Goal: Answer question/provide support: Share knowledge or assist other users

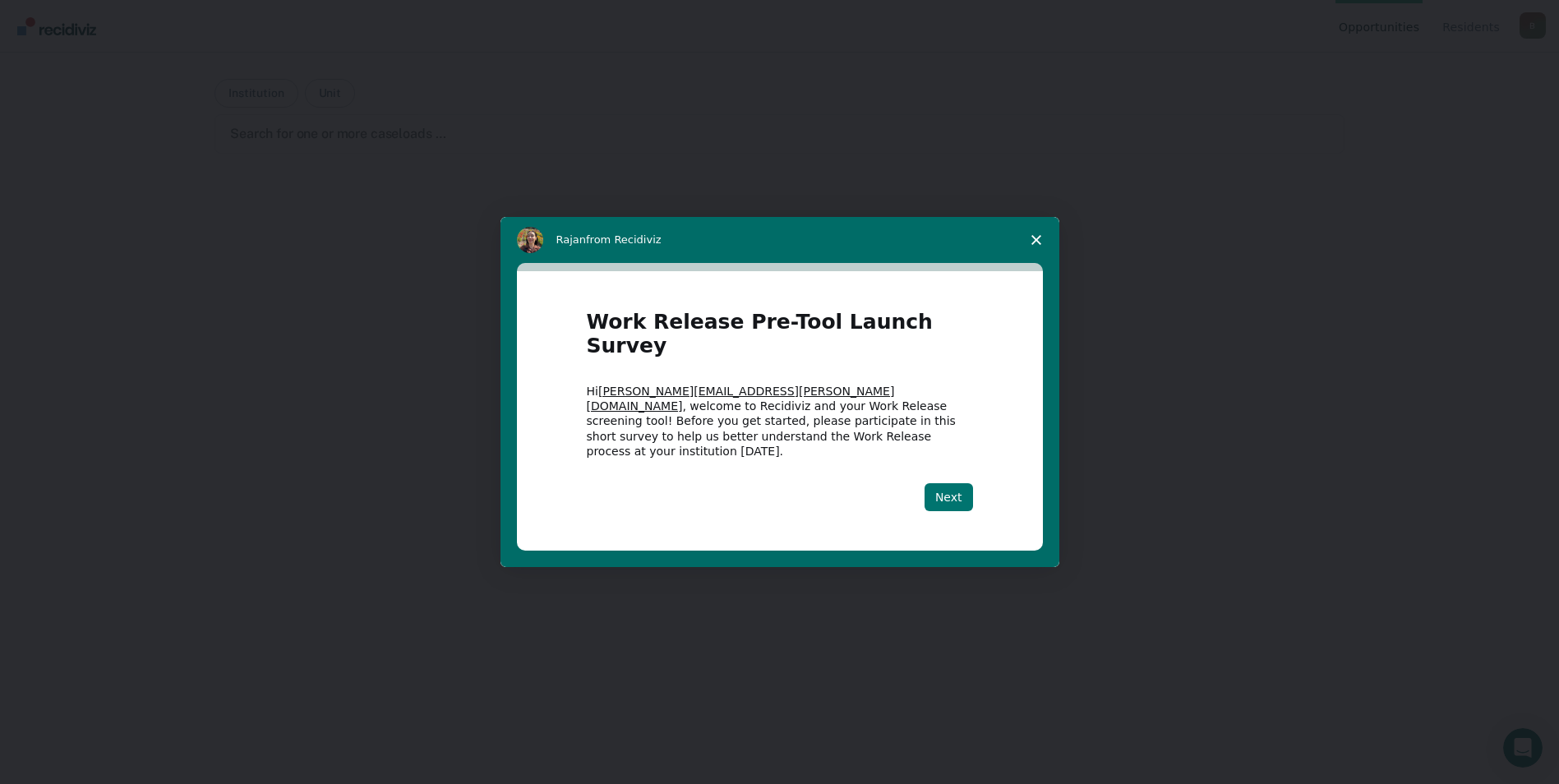
click at [948, 483] on button "Next" at bounding box center [948, 497] width 48 height 28
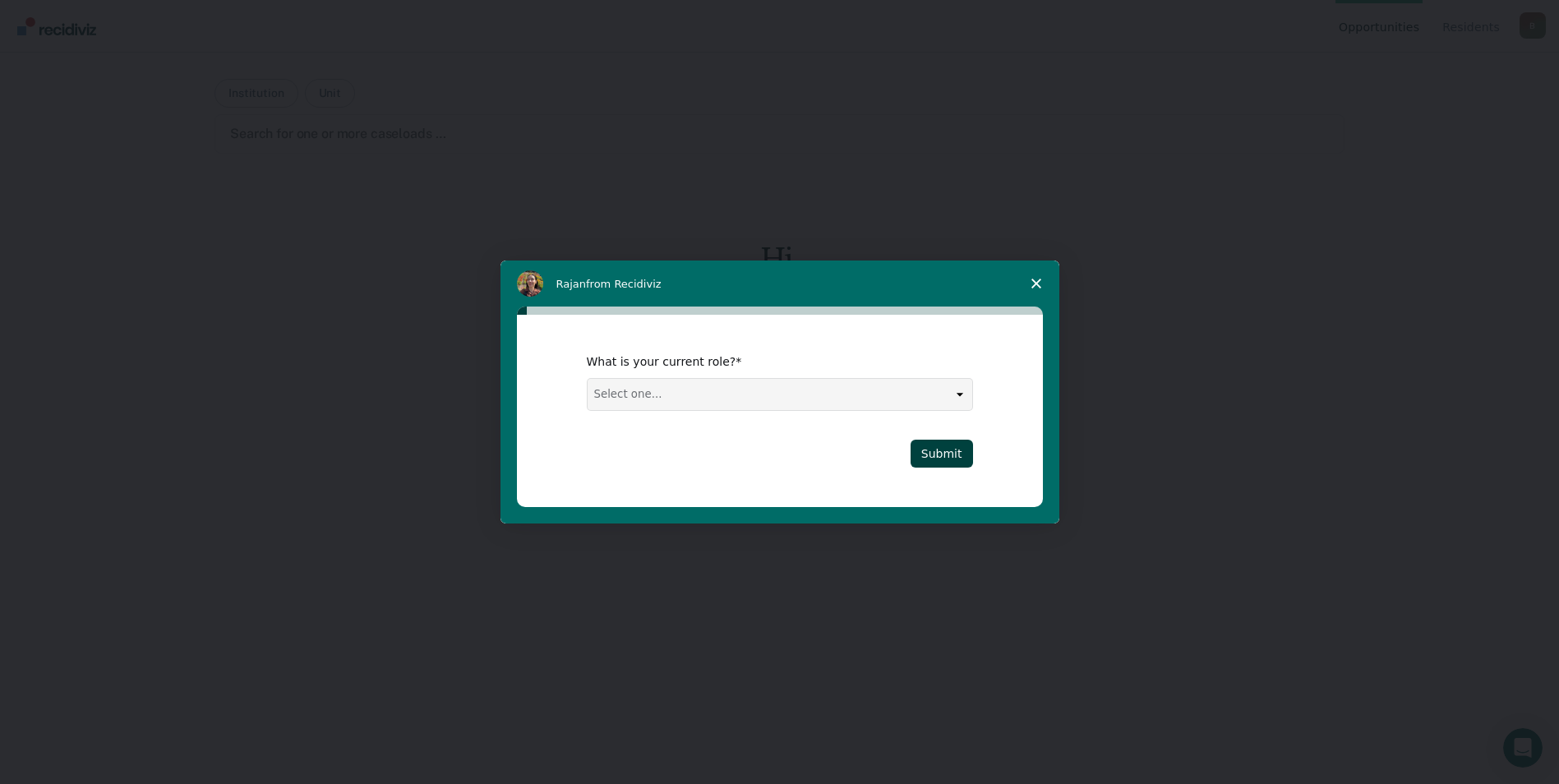
click at [965, 393] on select "Select one... Case Manager FUM Assistant [PERSON_NAME] [PERSON_NAME]" at bounding box center [780, 395] width 385 height 32
select select "Case Manager"
click at [587, 379] on select "Select one... Case Manager FUM Assistant [PERSON_NAME] [PERSON_NAME]" at bounding box center [780, 395] width 385 height 32
click at [938, 455] on button "Submit" at bounding box center [941, 454] width 62 height 28
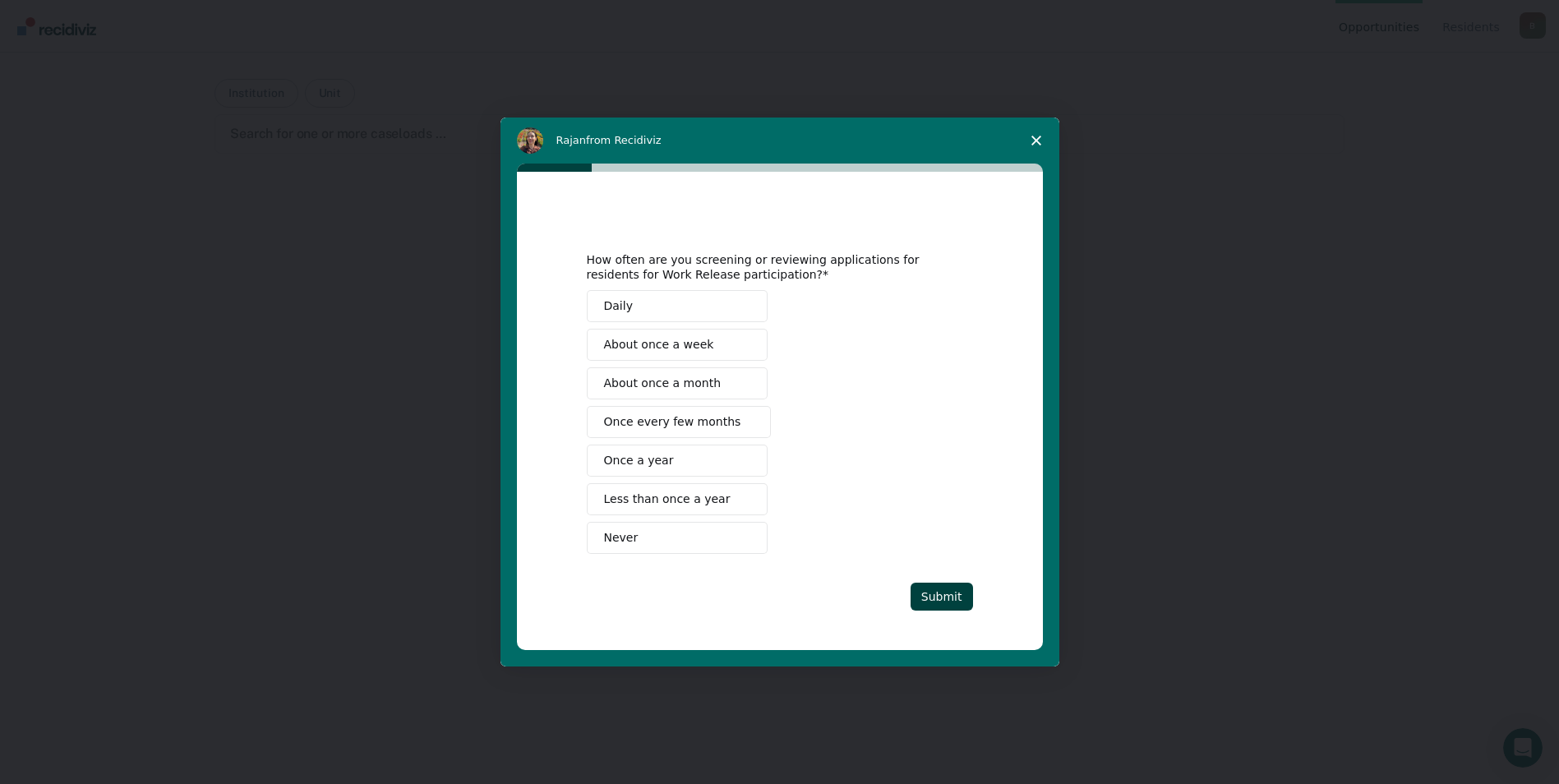
click at [704, 382] on span "About once a month" at bounding box center [663, 383] width 118 height 17
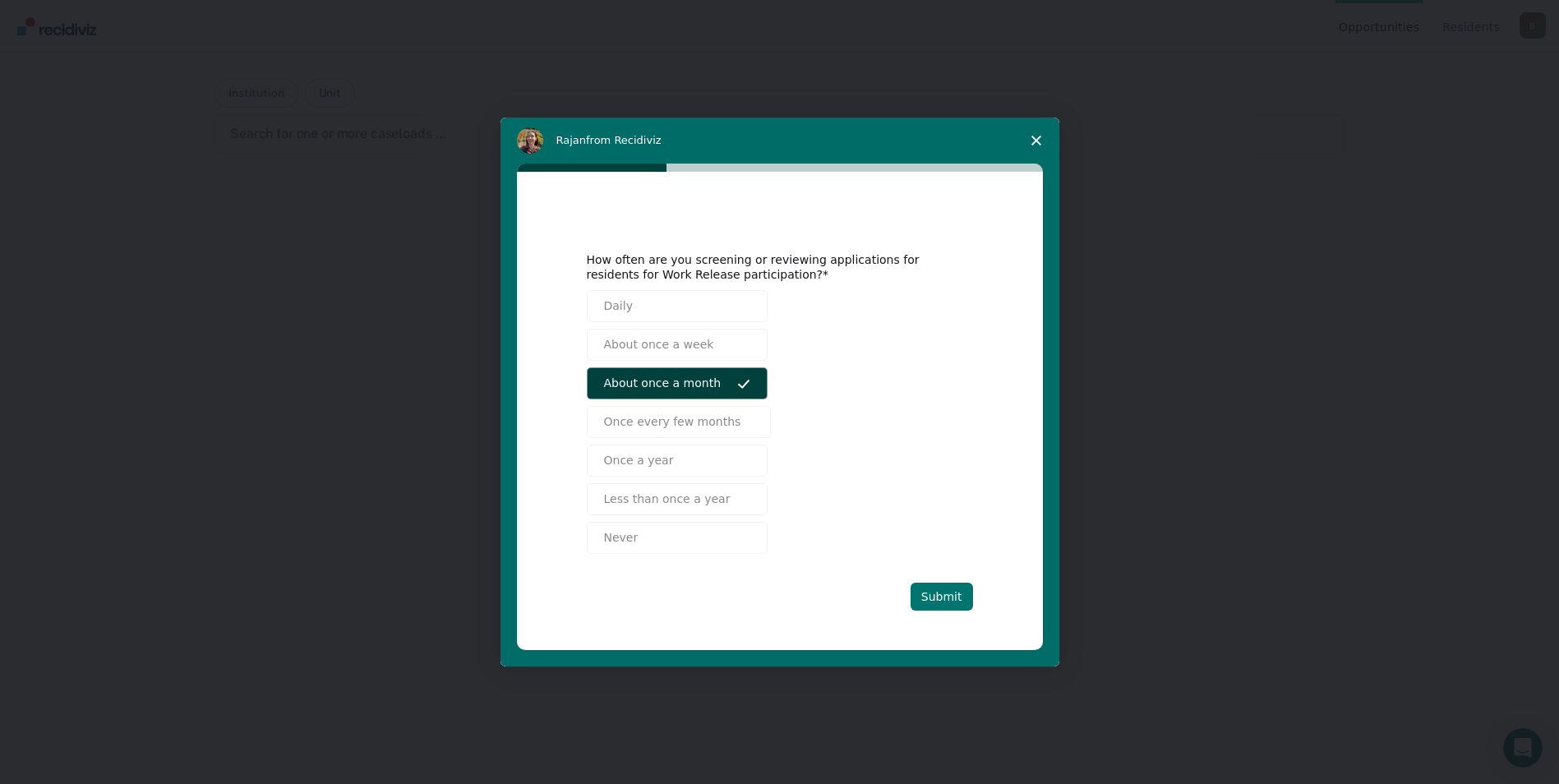
click at [942, 599] on button "Submit" at bounding box center [941, 597] width 62 height 28
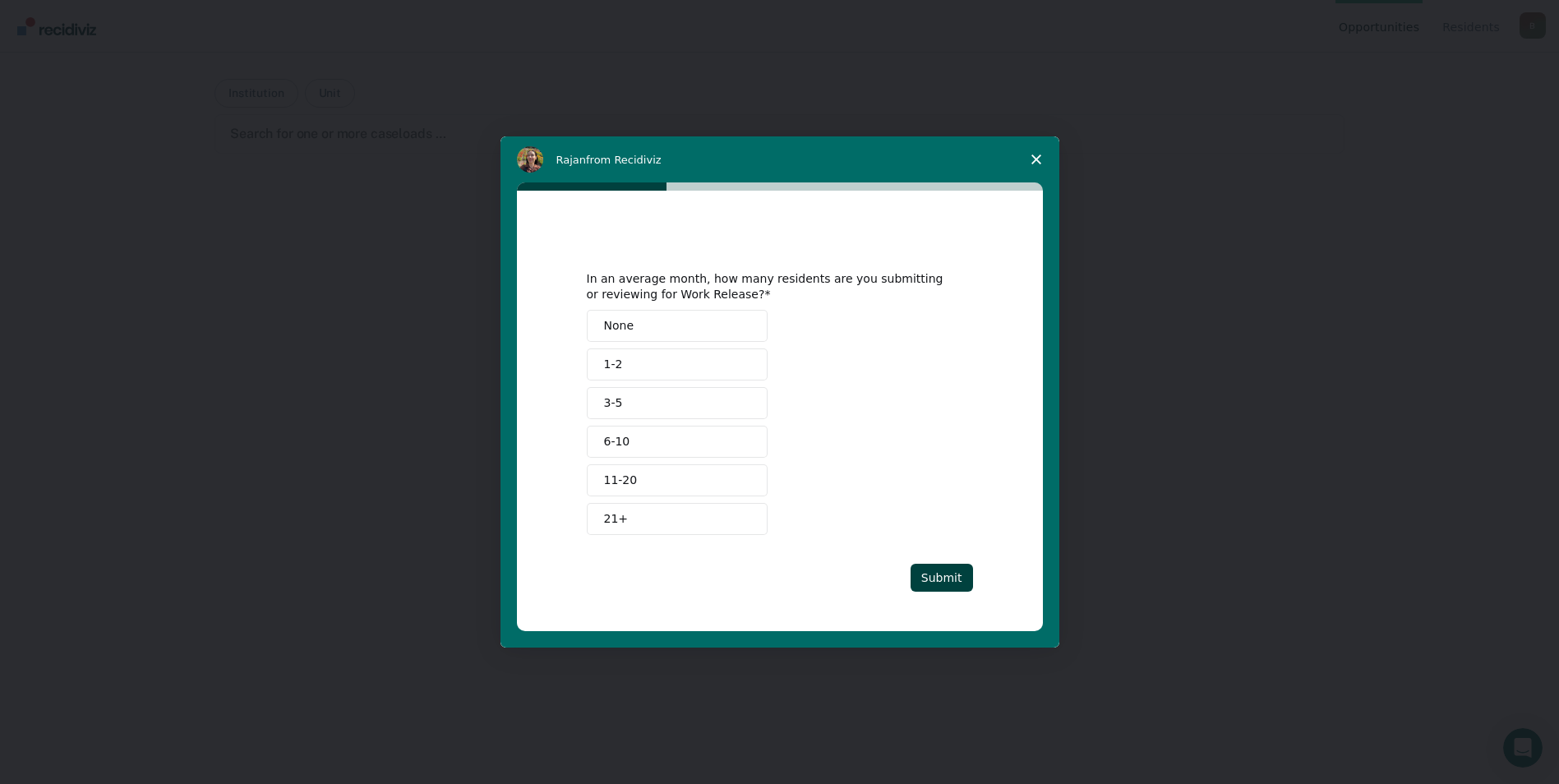
click at [637, 363] on button "1-2" at bounding box center [677, 364] width 181 height 32
click at [939, 576] on button "Submit" at bounding box center [941, 577] width 62 height 28
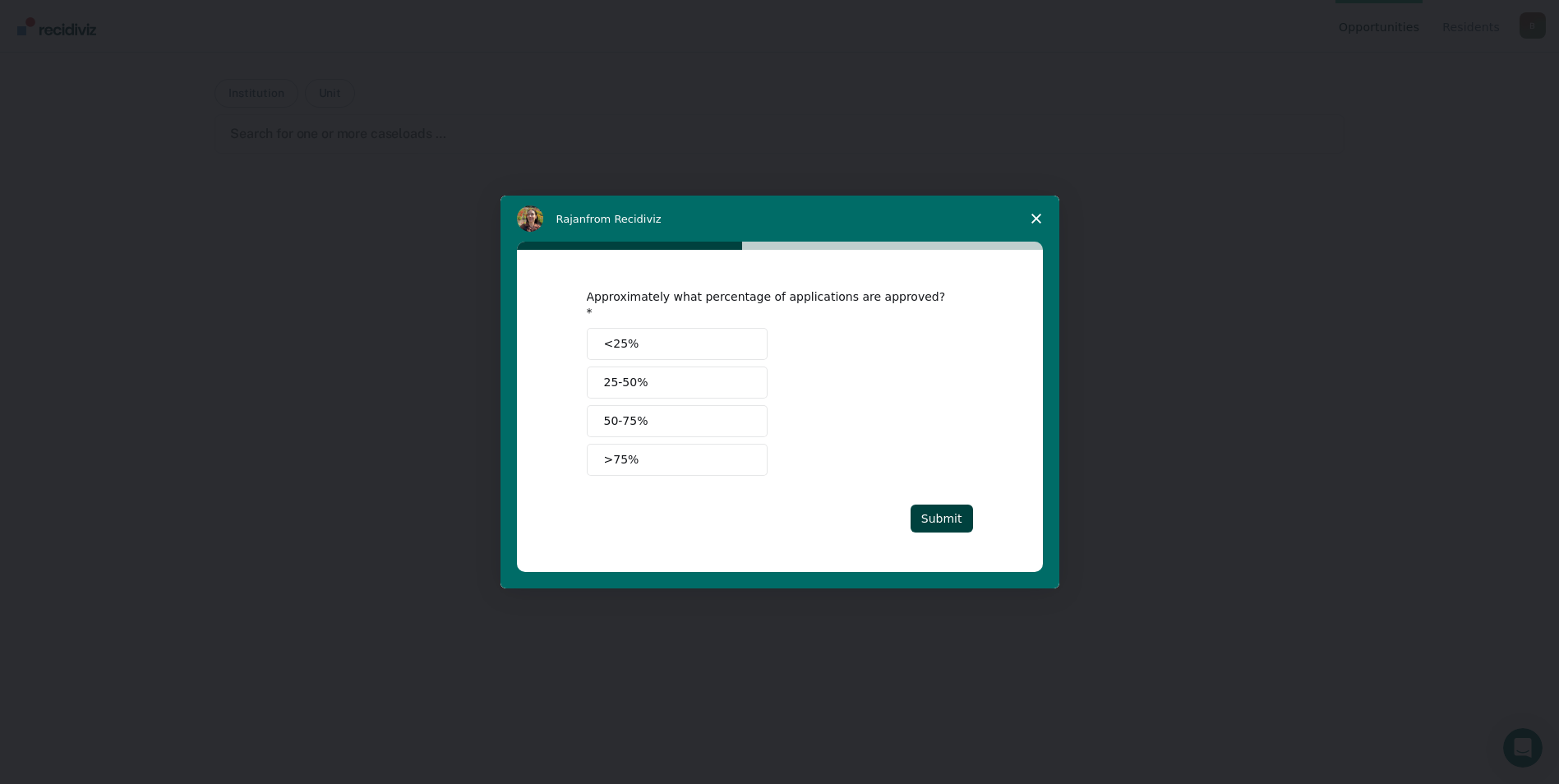
click at [623, 338] on span "<25%" at bounding box center [621, 343] width 36 height 17
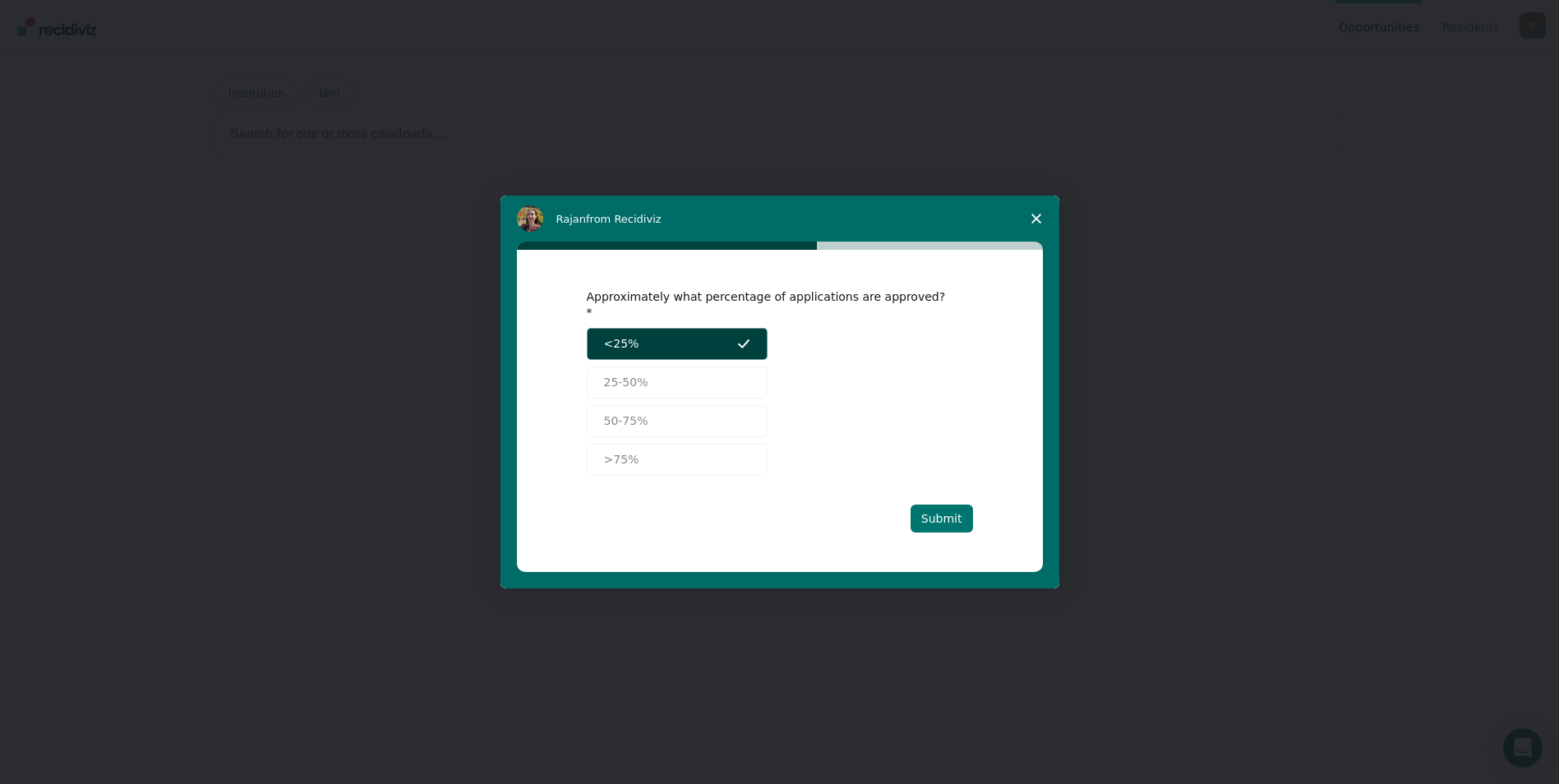
click at [942, 509] on button "Submit" at bounding box center [941, 519] width 62 height 28
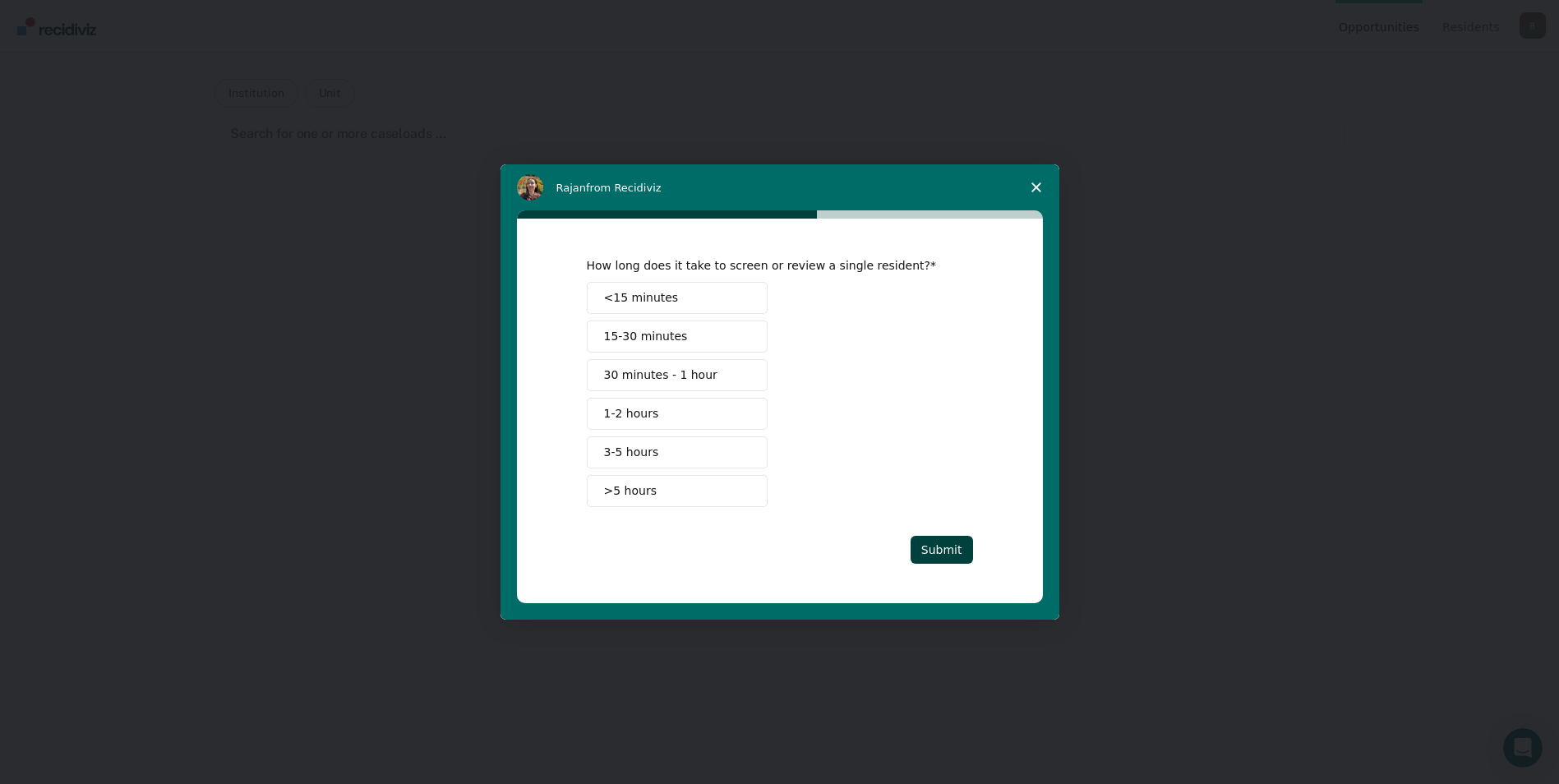
click at [655, 373] on span "30 minutes - 1 hour" at bounding box center [660, 375] width 114 height 17
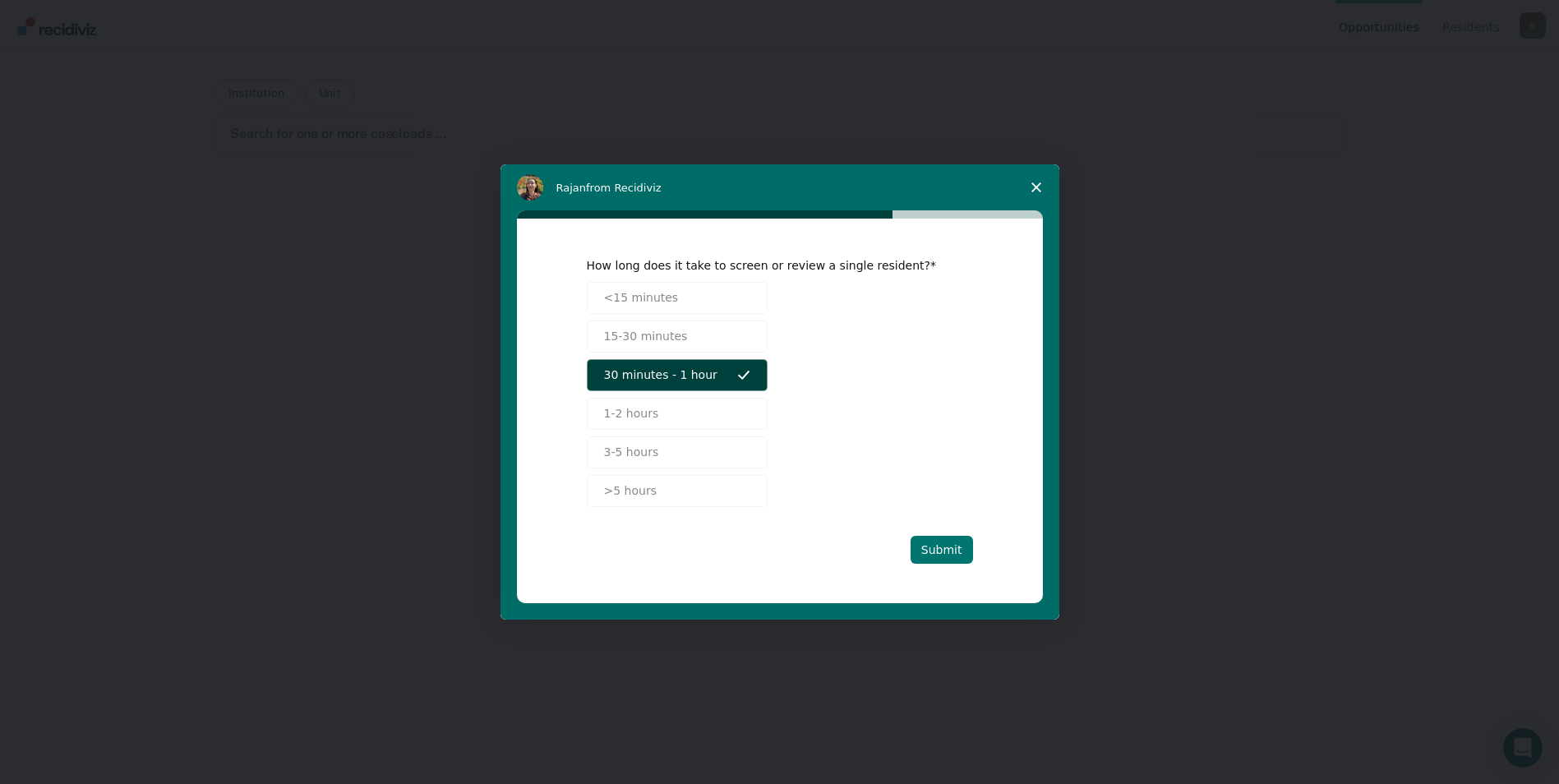
click at [946, 553] on button "Submit" at bounding box center [941, 550] width 62 height 28
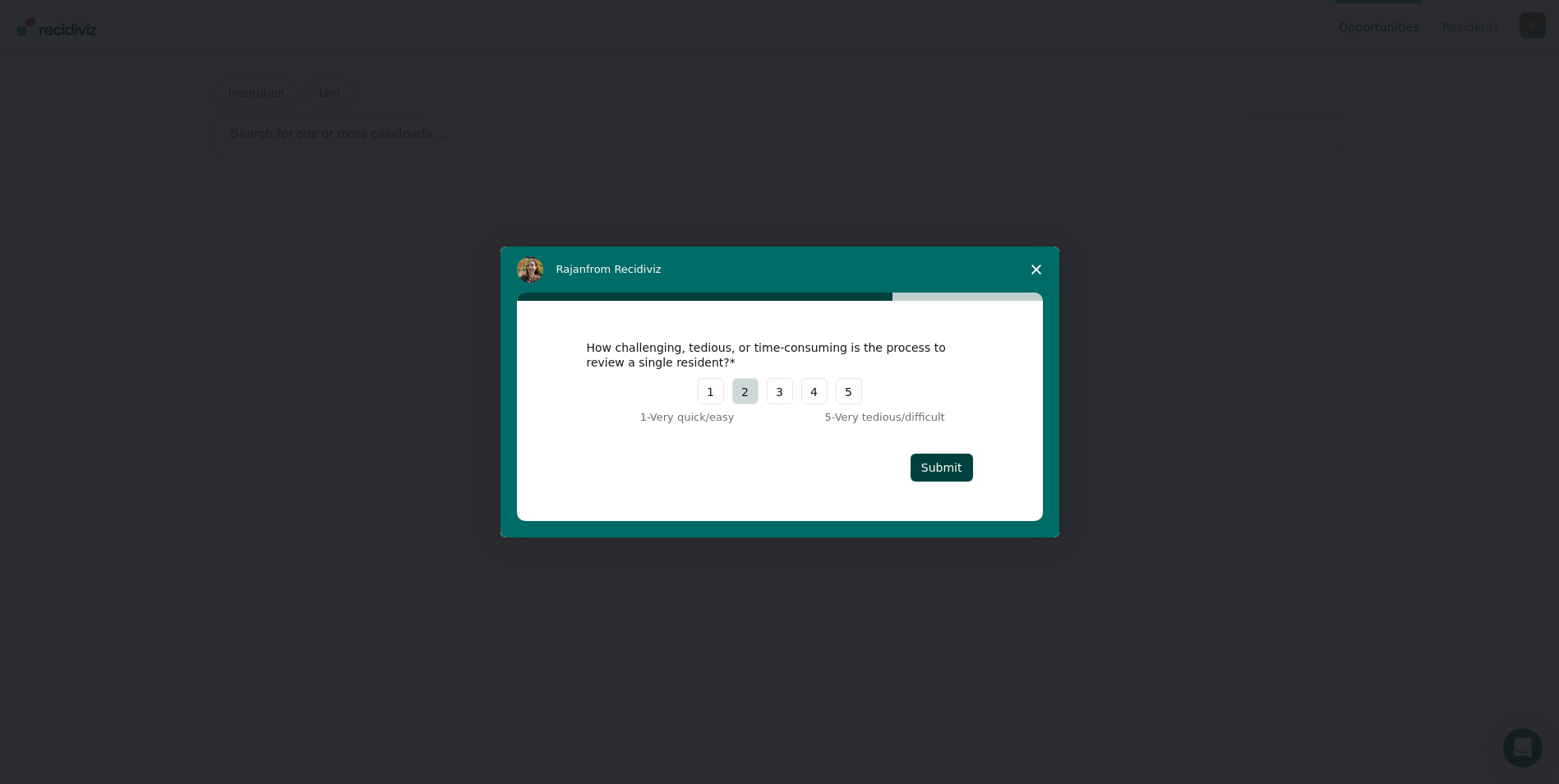
click at [745, 392] on button "2" at bounding box center [745, 392] width 27 height 27
click at [933, 465] on button "Submit" at bounding box center [941, 468] width 62 height 28
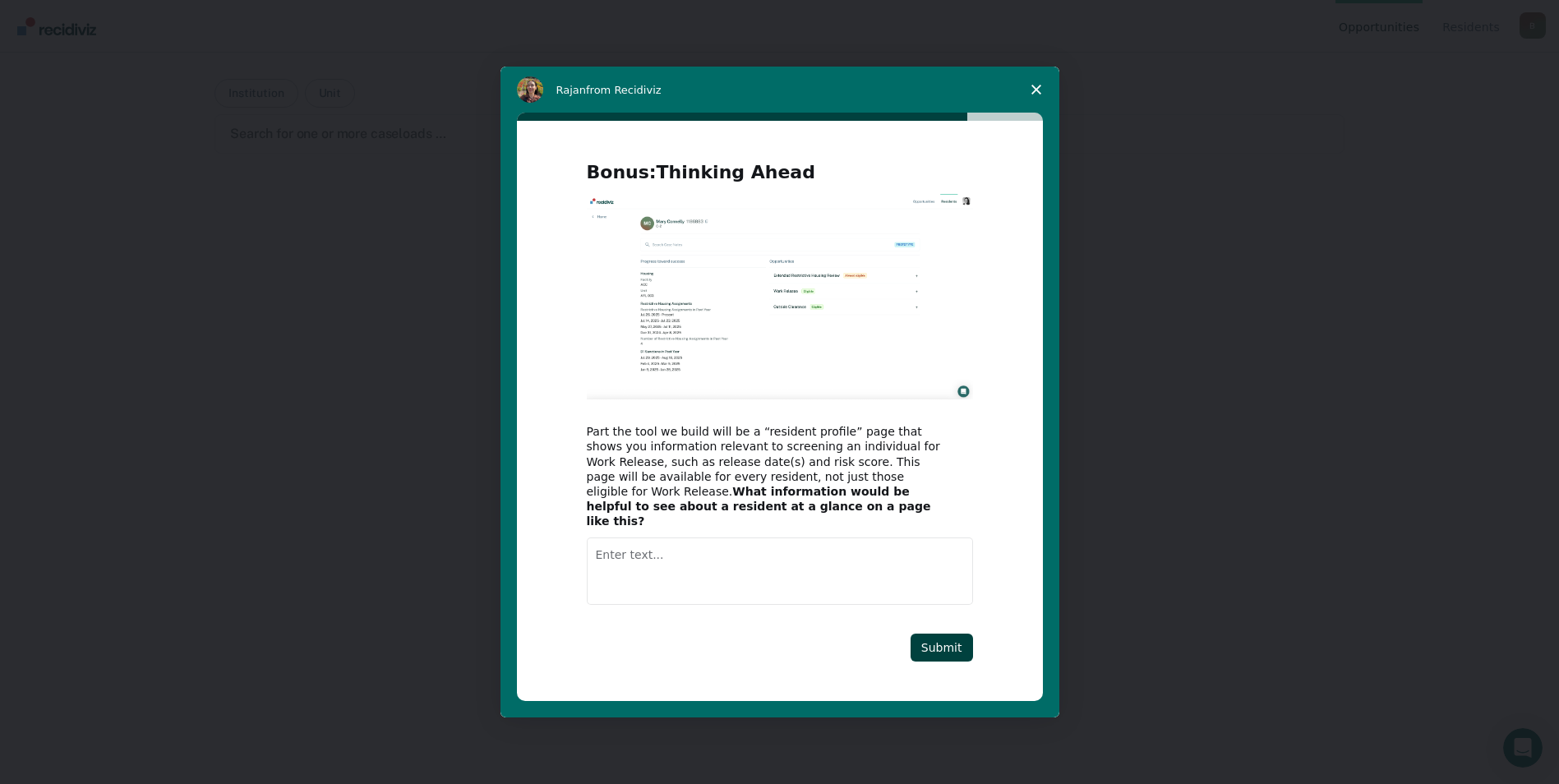
click at [1031, 94] on icon "Close survey" at bounding box center [1036, 90] width 10 height 10
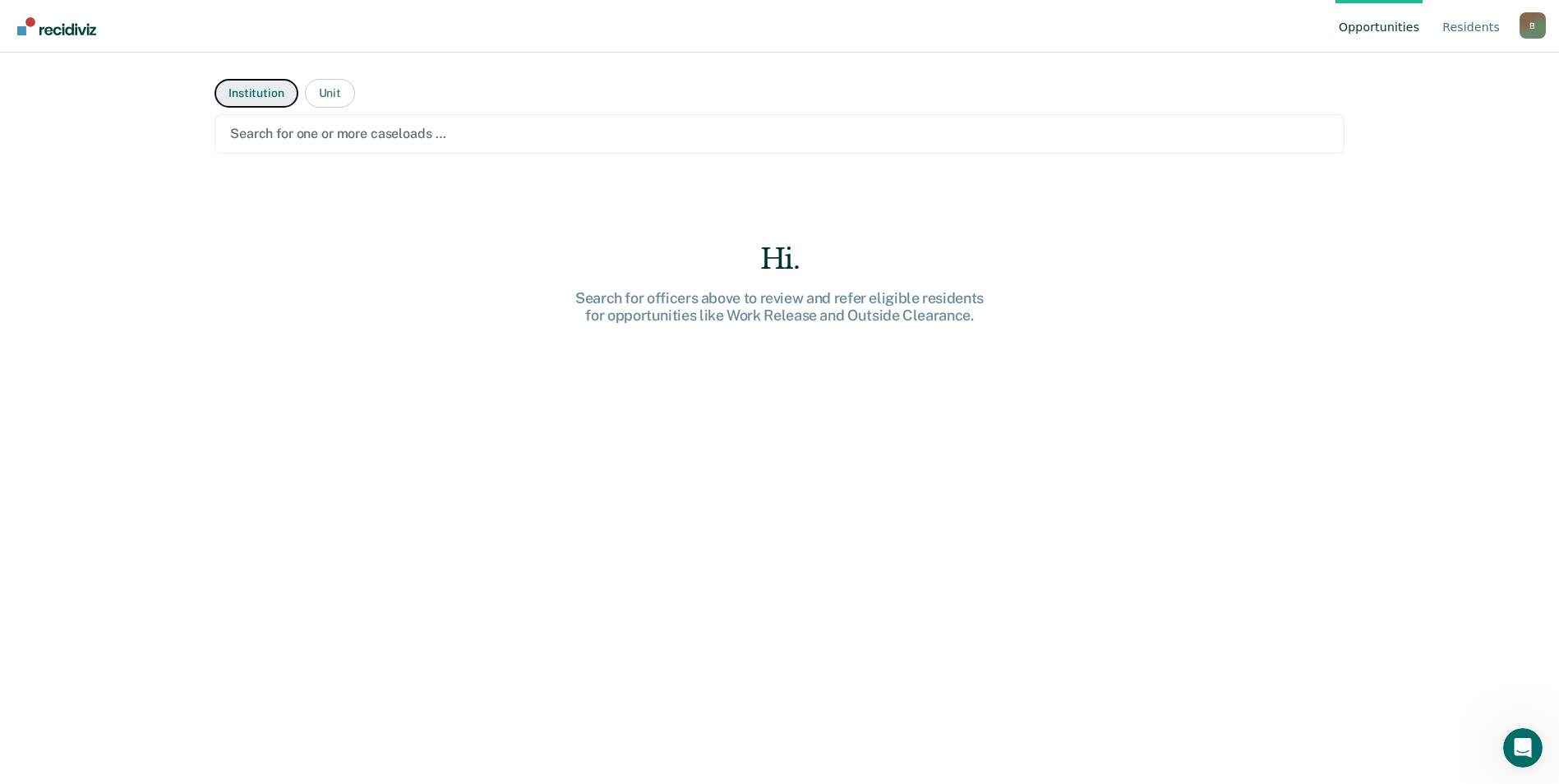
click at [256, 96] on button "Institution" at bounding box center [256, 93] width 83 height 29
click at [440, 137] on div at bounding box center [779, 134] width 1099 height 19
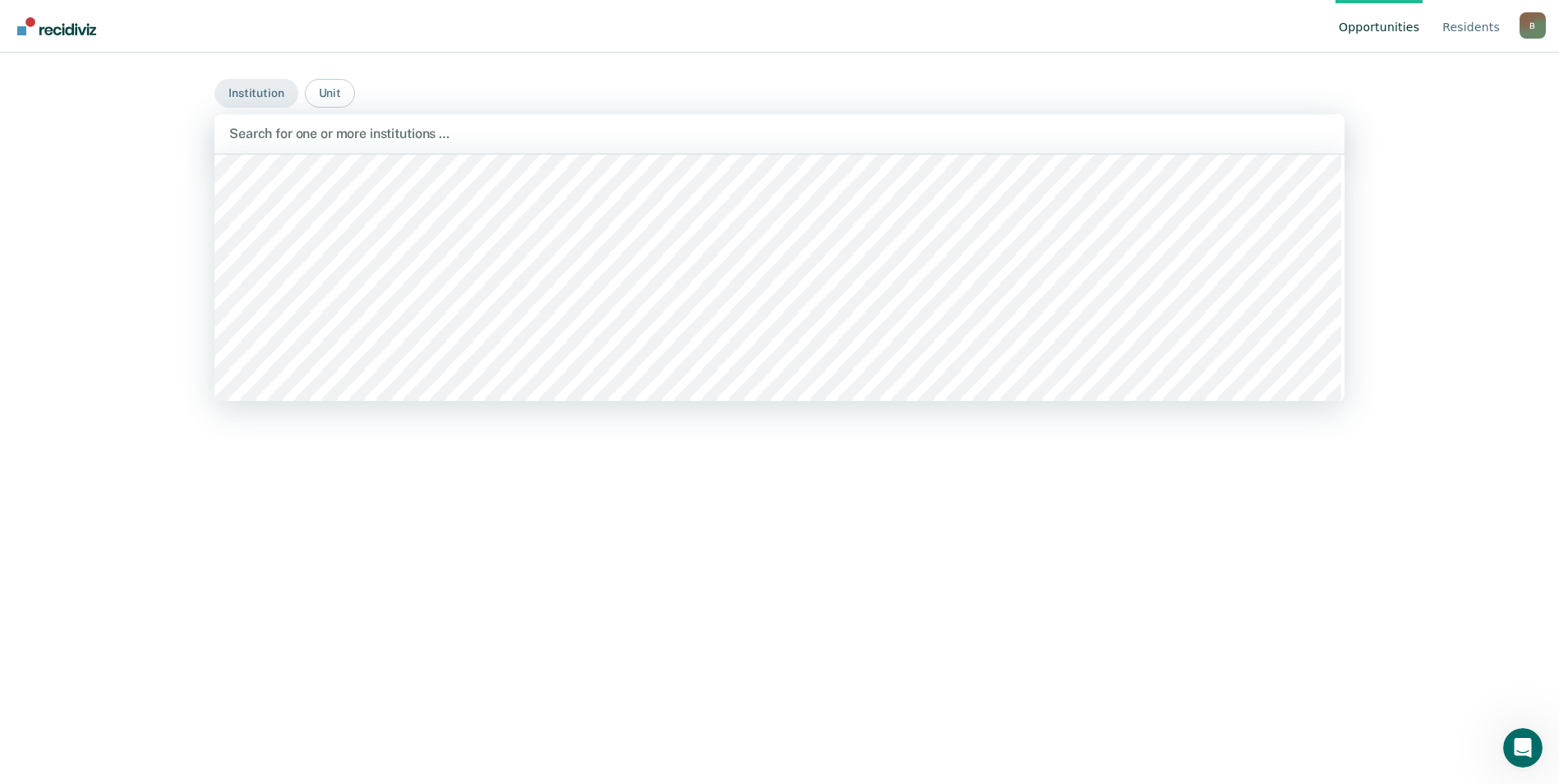
scroll to position [8792, 0]
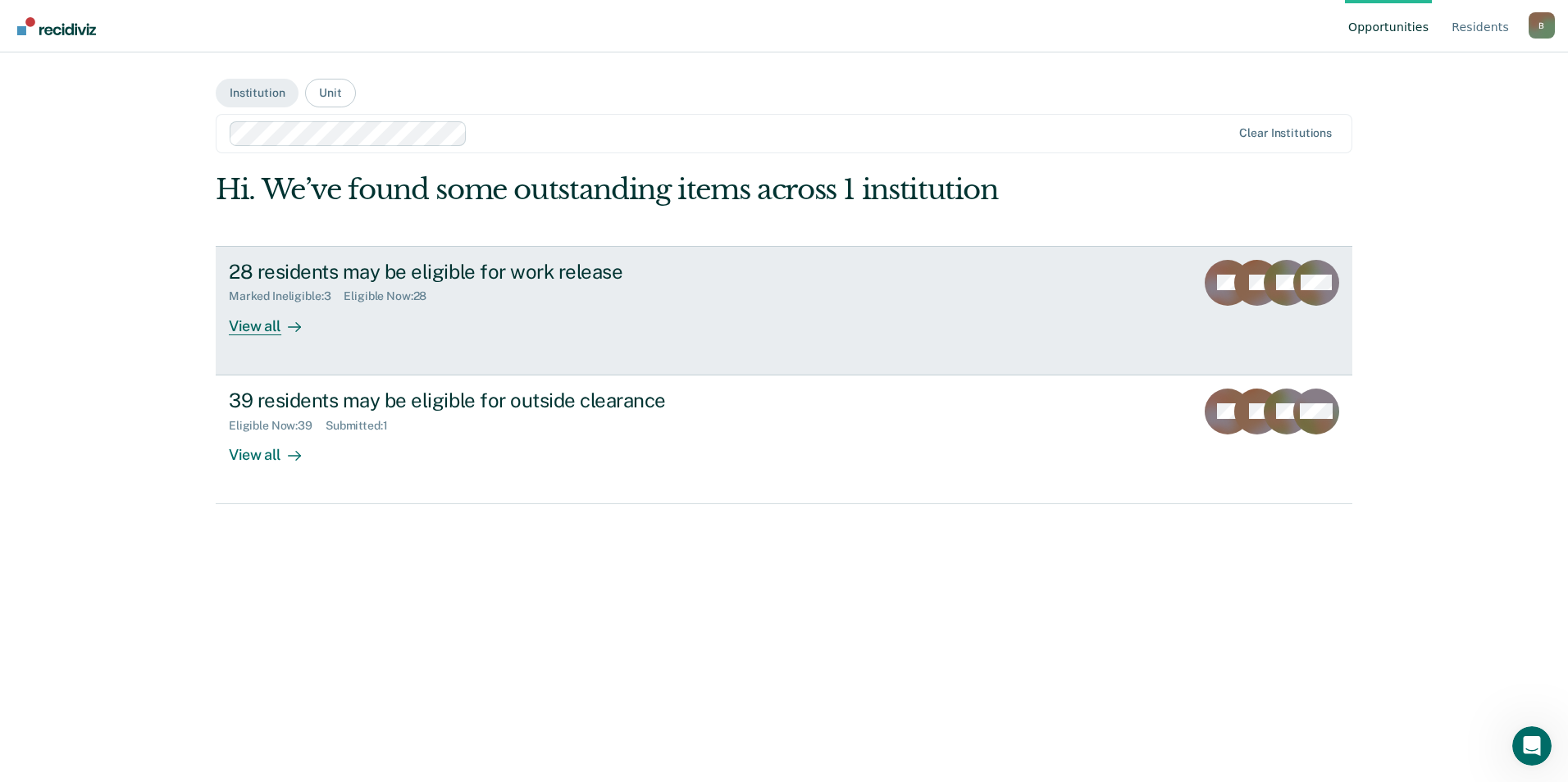
click at [500, 271] on div "28 residents may be eligible for work release" at bounding box center [516, 271] width 575 height 24
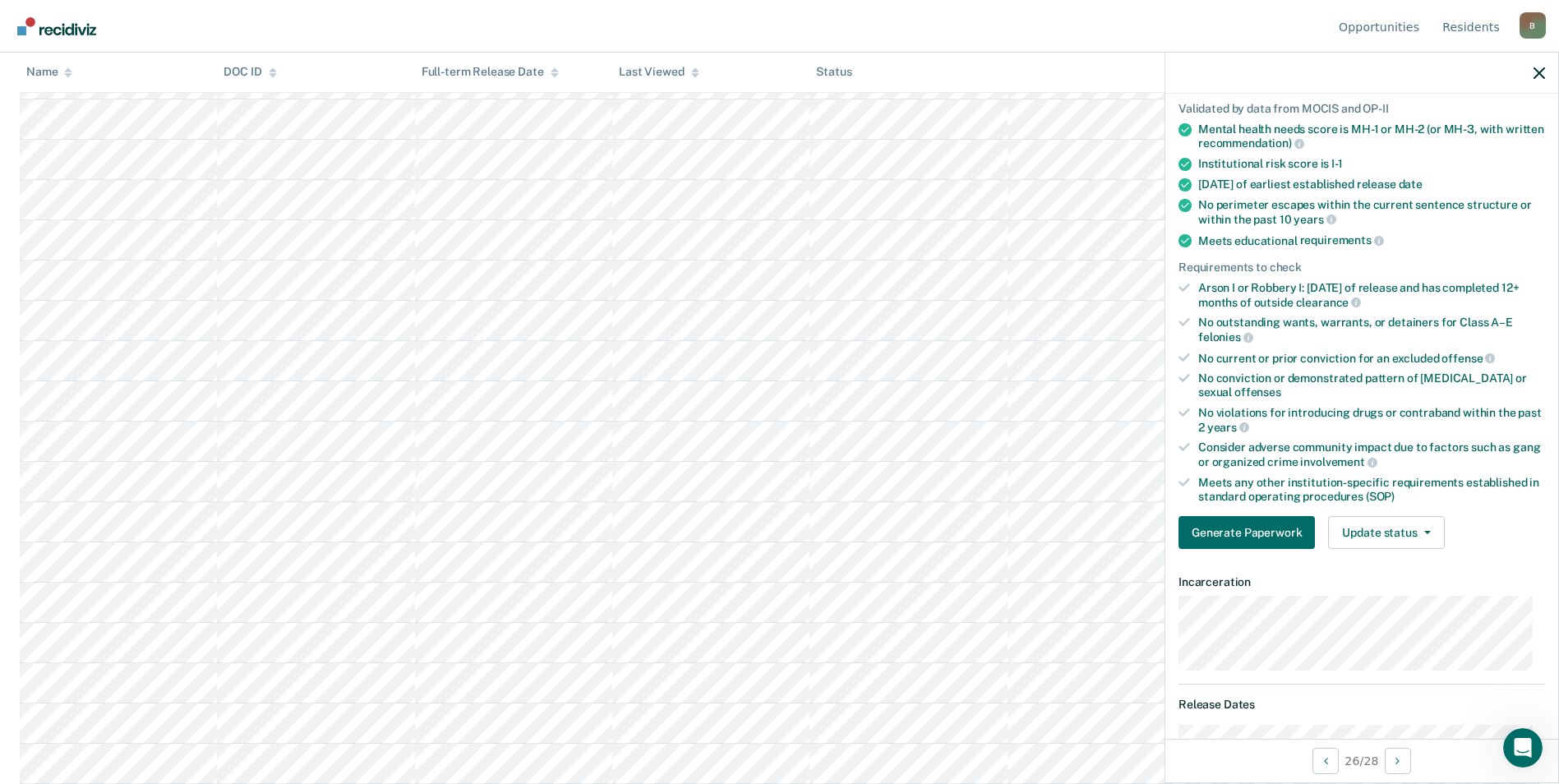
scroll to position [116, 0]
click at [1430, 533] on button "Update status" at bounding box center [1386, 535] width 116 height 33
click at [1474, 508] on div "Validated by data from MOCIS and OP-II Mental health needs score is MH-1 or MH-…" at bounding box center [1361, 321] width 392 height 486
click at [1428, 529] on button "Update status" at bounding box center [1386, 535] width 116 height 33
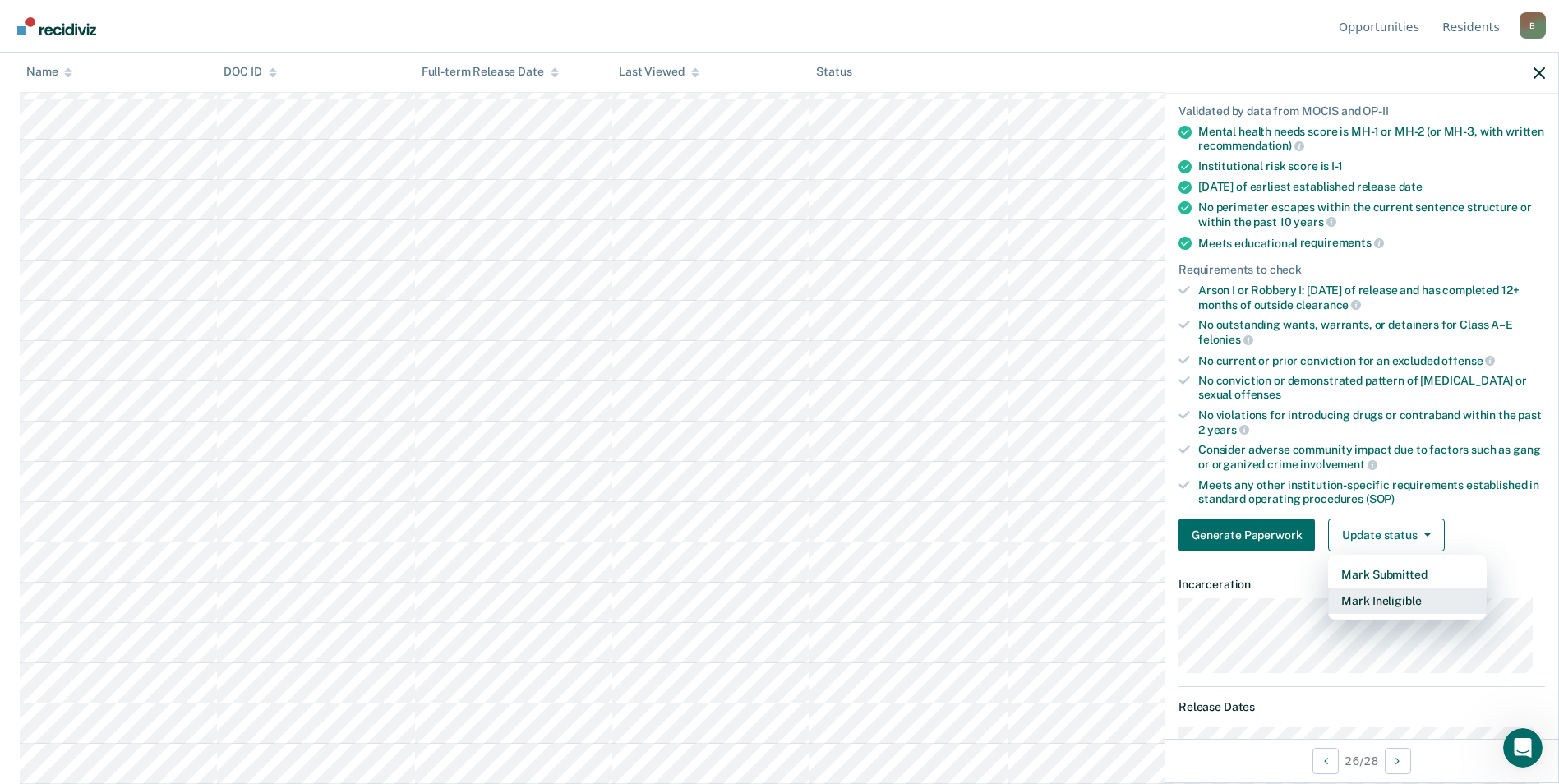
click at [1402, 601] on button "Mark Ineligible" at bounding box center [1407, 601] width 158 height 27
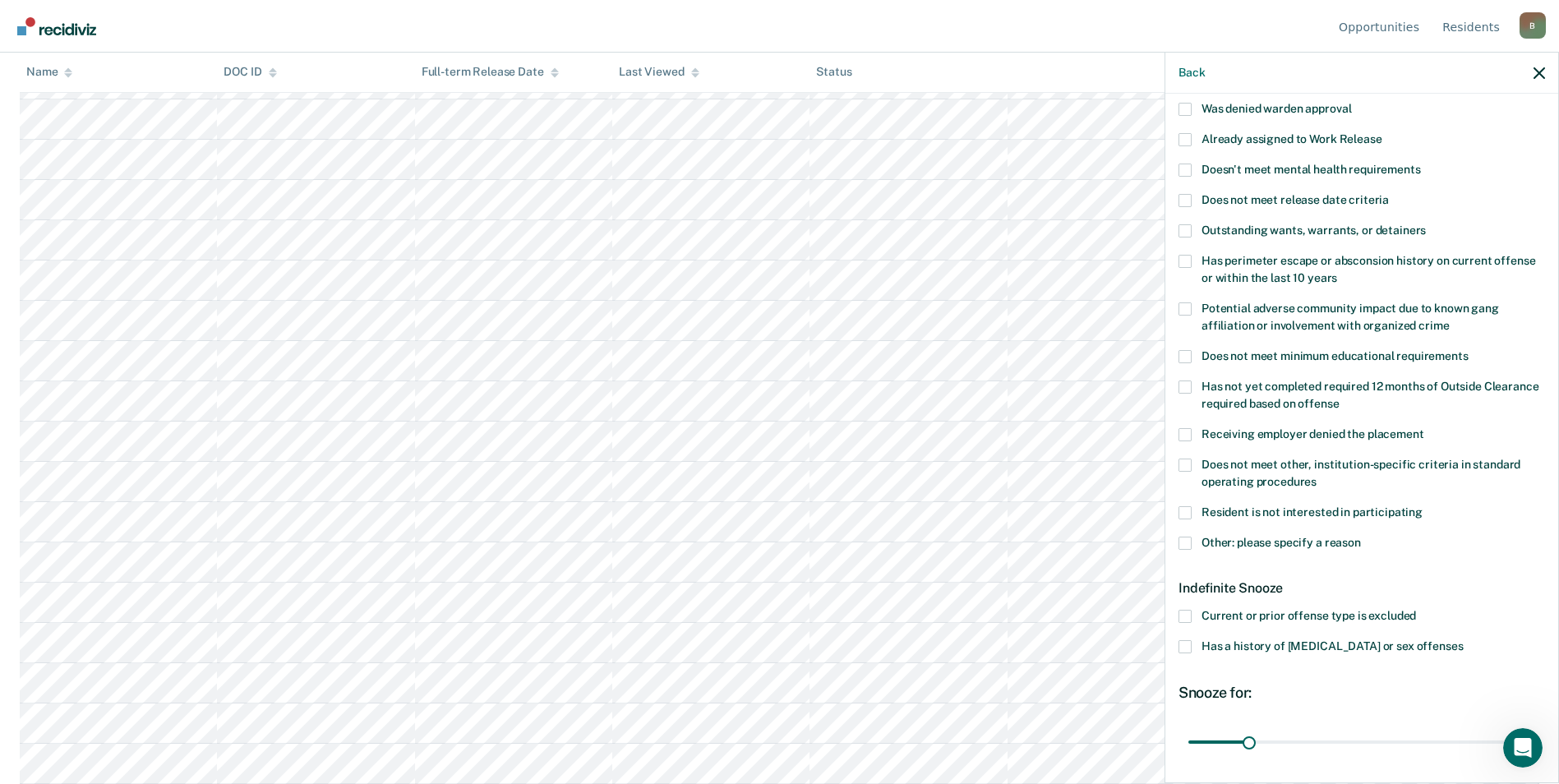
scroll to position [34, 0]
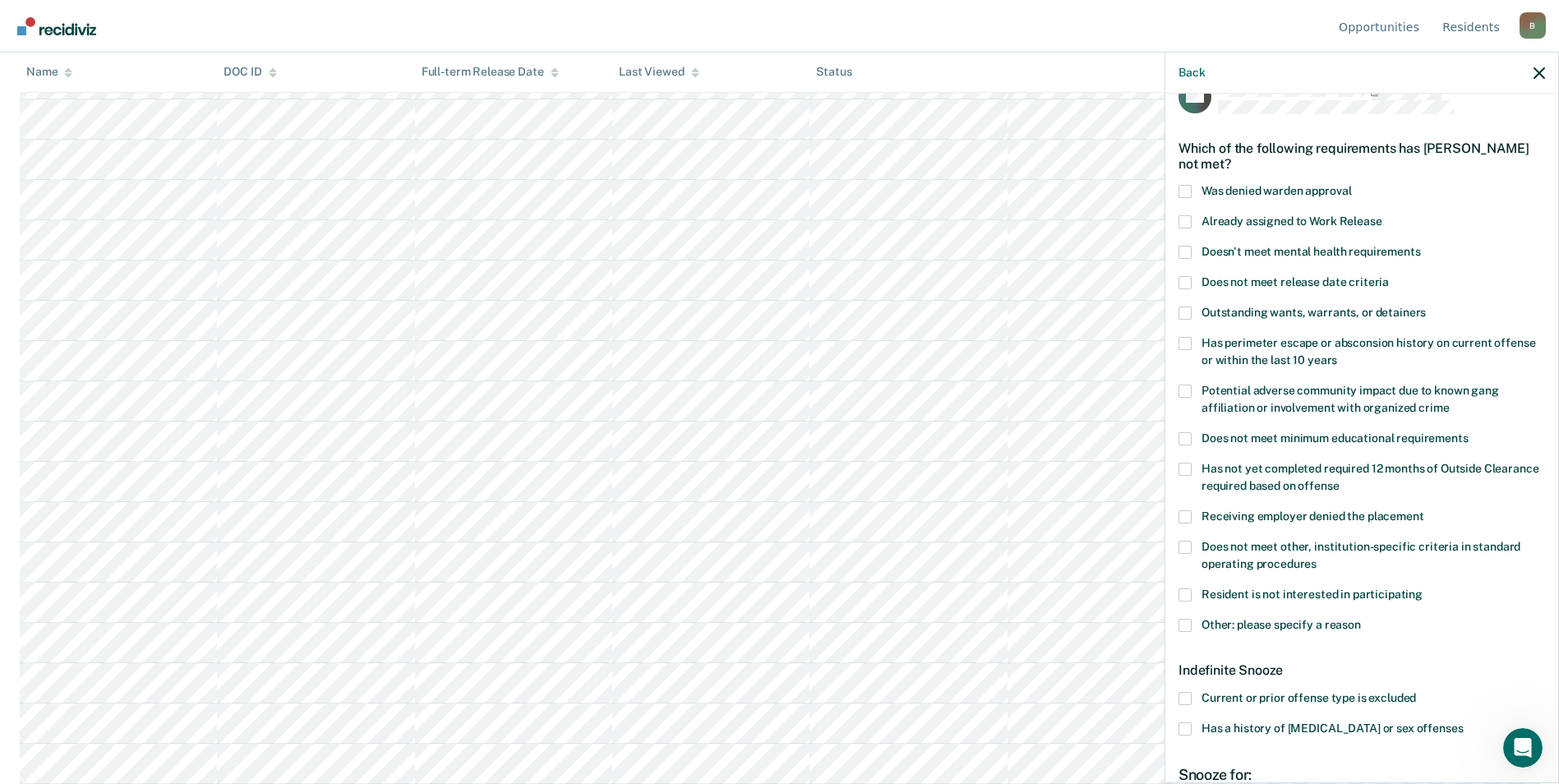
click at [1186, 622] on span at bounding box center [1185, 626] width 13 height 13
click at [1361, 619] on input "Other: please specify a reason" at bounding box center [1361, 619] width 0 height 0
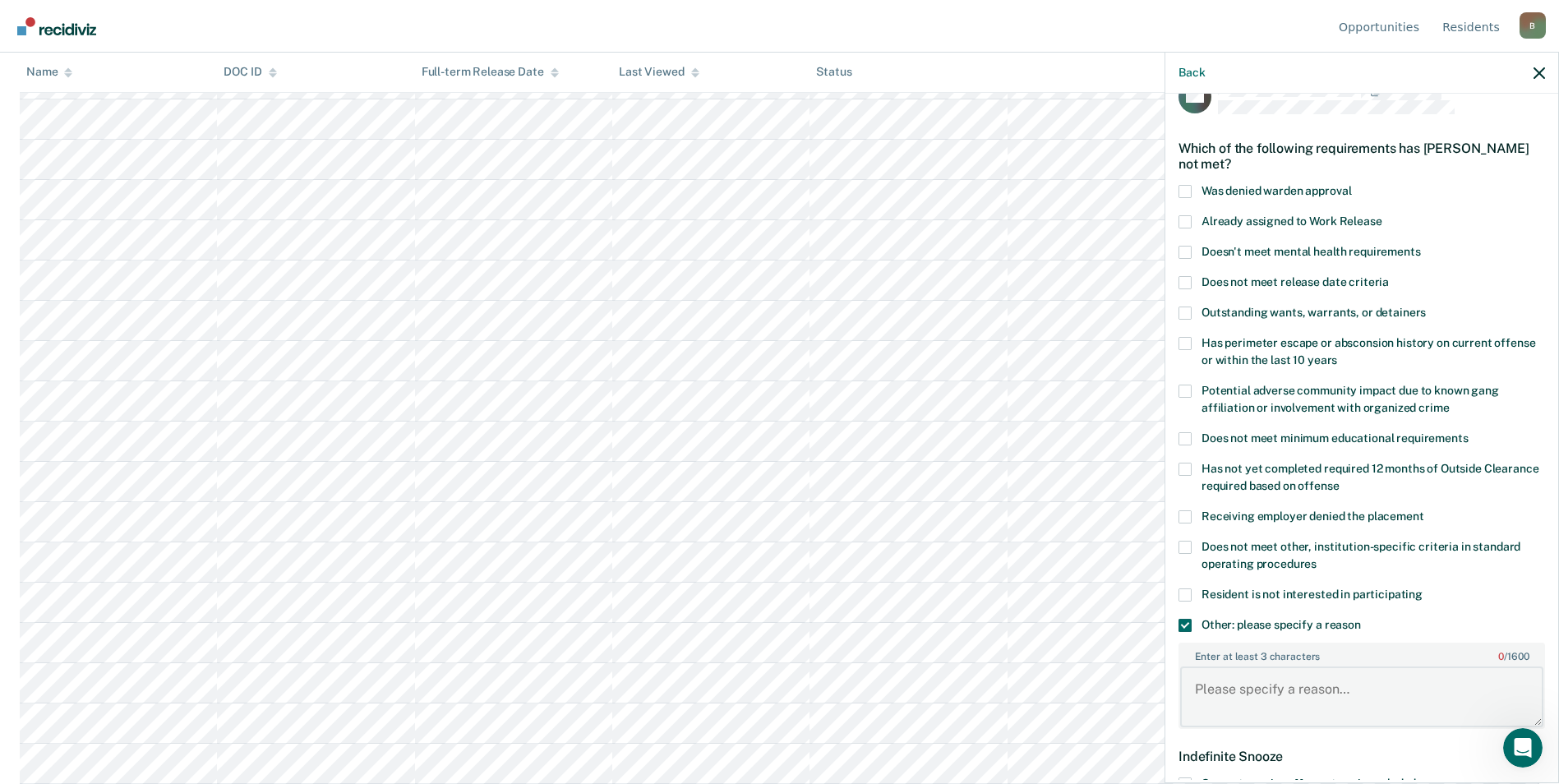
click at [1201, 685] on textarea "Enter at least 3 characters 0 / 1600" at bounding box center [1362, 696] width 363 height 61
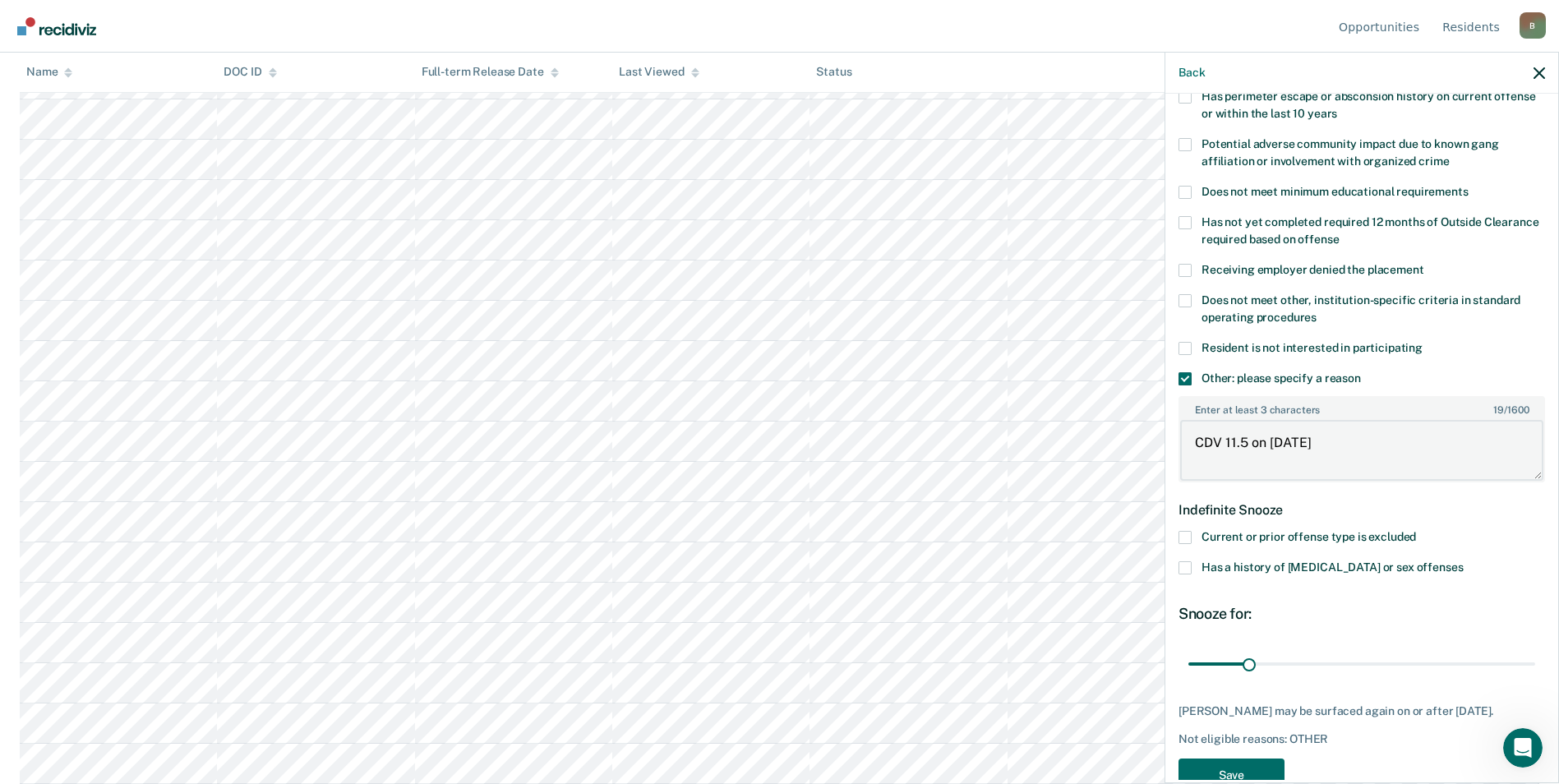
scroll to position [334, 0]
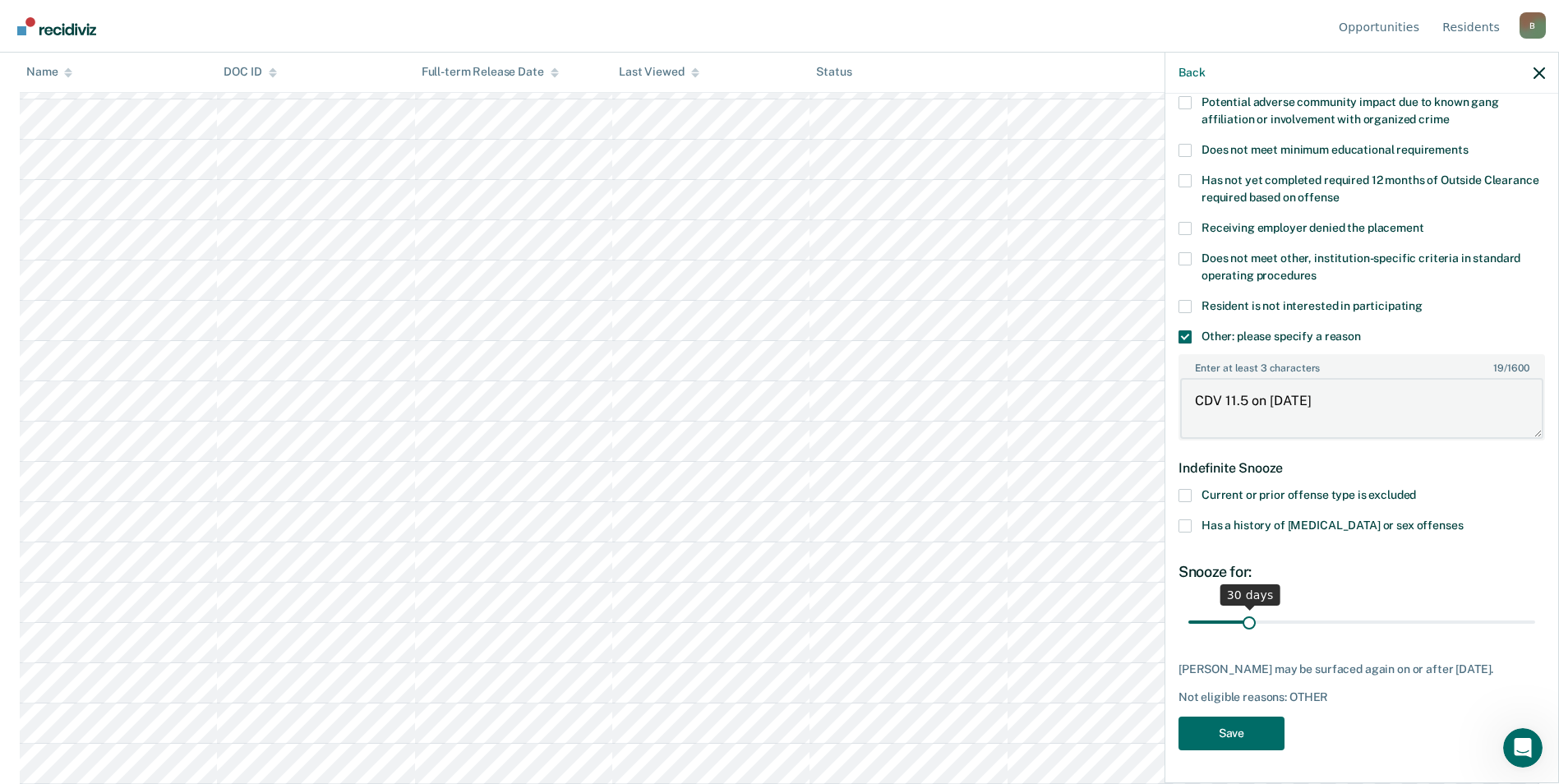
type textarea "CDV 11.5 on [DATE]"
drag, startPoint x: 1248, startPoint y: 610, endPoint x: 1300, endPoint y: 614, distance: 52.2
type input "60"
click at [1300, 614] on input "range" at bounding box center [1362, 621] width 347 height 29
click at [1245, 734] on button "Save" at bounding box center [1231, 733] width 106 height 34
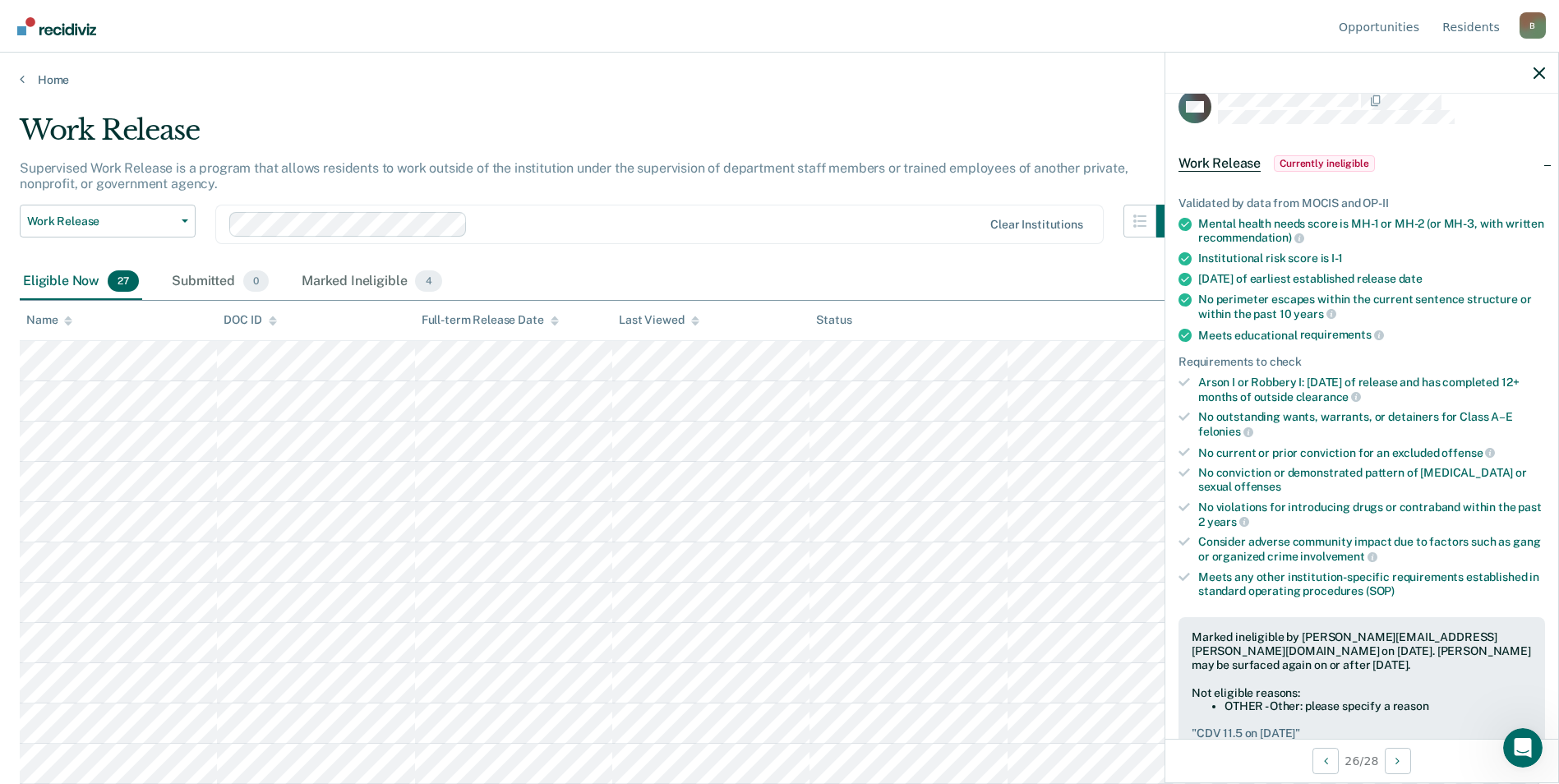
scroll to position [0, 0]
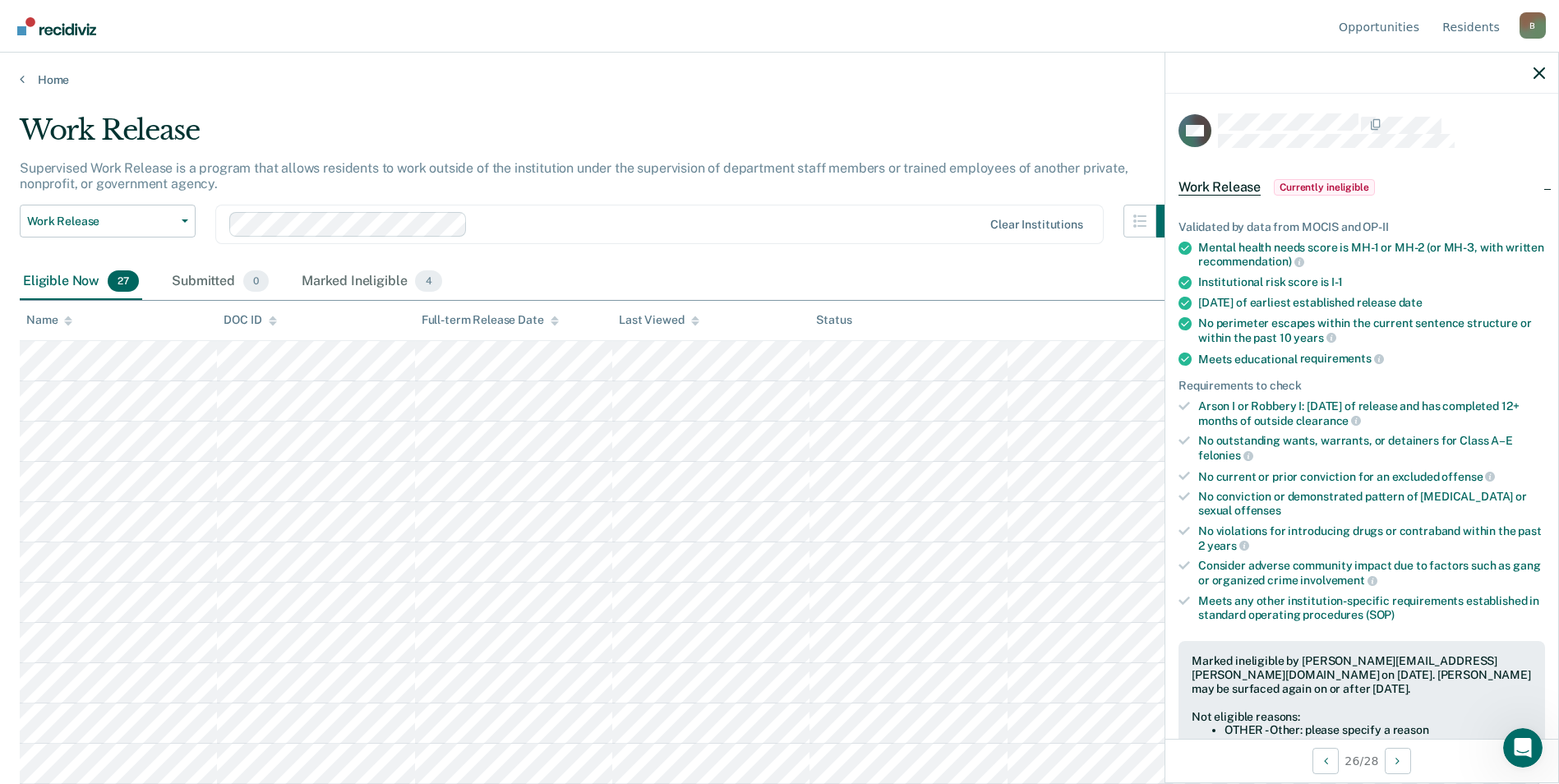
click at [1547, 69] on div at bounding box center [1361, 73] width 392 height 41
click at [1539, 73] on icon "button" at bounding box center [1539, 73] width 12 height 12
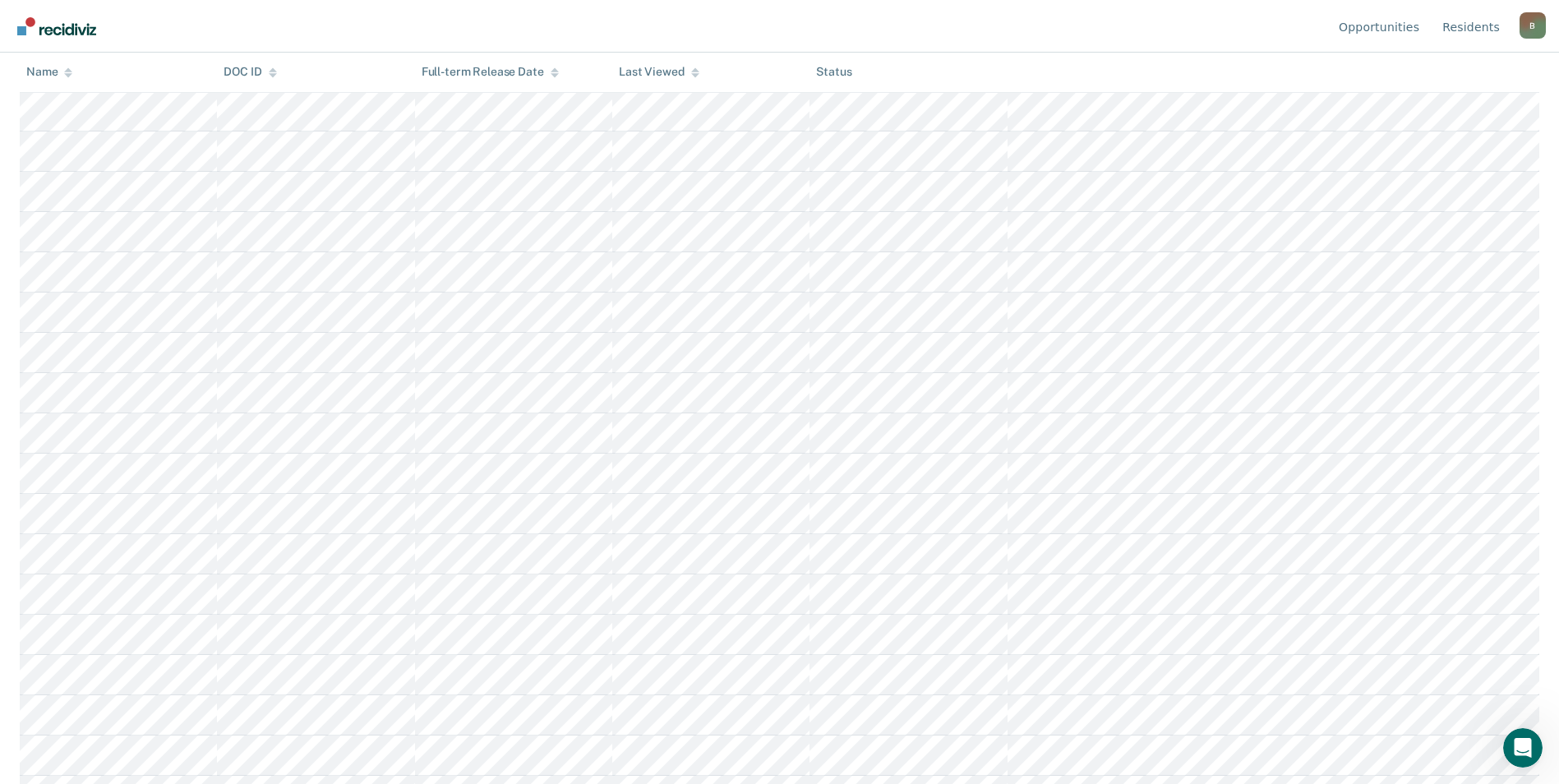
scroll to position [645, 0]
